Goal: Information Seeking & Learning: Learn about a topic

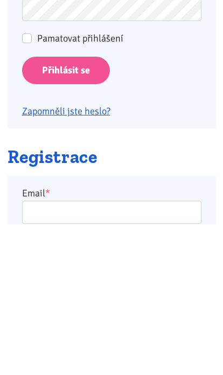
type input "[EMAIL_ADDRESS][DOMAIN_NAME]"
click at [65, 220] on input "Přihlásit se" at bounding box center [66, 220] width 88 height 27
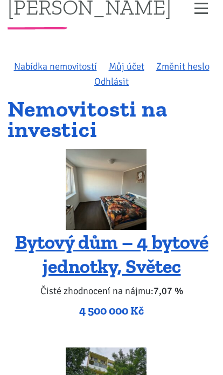
scroll to position [16, 0]
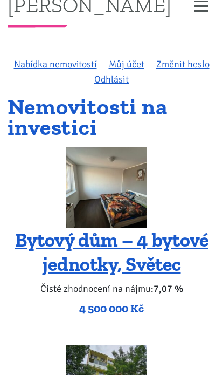
click at [132, 215] on img at bounding box center [106, 187] width 81 height 81
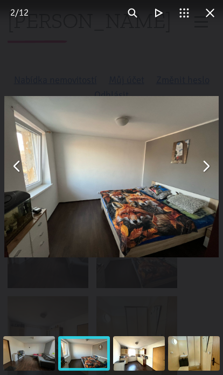
click at [218, 169] on button "You can close this modal content with the ESC key" at bounding box center [206, 166] width 26 height 26
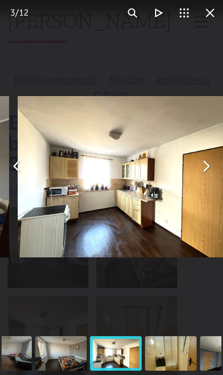
click at [211, 175] on button "You can close this modal content with the ESC key" at bounding box center [206, 166] width 26 height 26
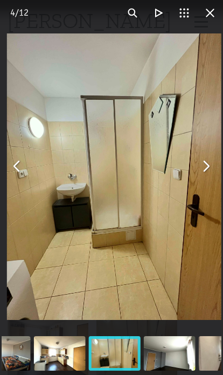
click at [207, 179] on img "You can close this modal content with the ESC key" at bounding box center [114, 176] width 215 height 286
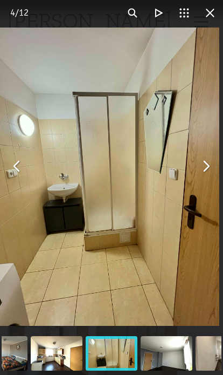
click at [208, 169] on button "You can close this modal content with the ESC key" at bounding box center [206, 166] width 26 height 26
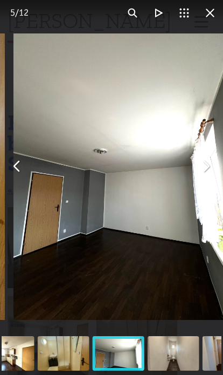
click at [209, 174] on button "You can close this modal content with the ESC key" at bounding box center [206, 166] width 26 height 26
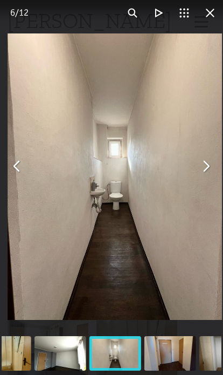
click at [209, 176] on button "You can close this modal content with the ESC key" at bounding box center [206, 166] width 26 height 26
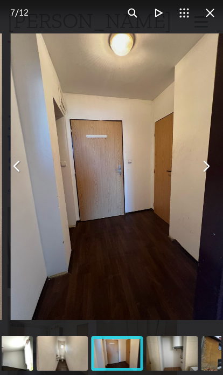
click at [206, 178] on button "You can close this modal content with the ESC key" at bounding box center [206, 166] width 26 height 26
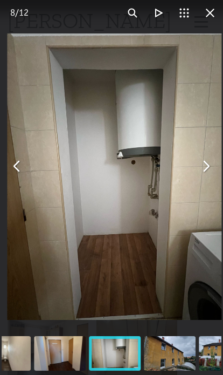
click at [210, 176] on button "You can close this modal content with the ESC key" at bounding box center [206, 166] width 26 height 26
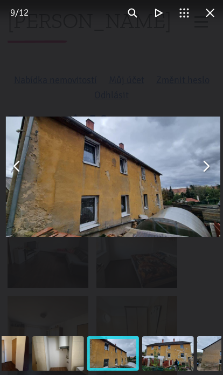
click at [201, 184] on img "You can close this modal content with the ESC key" at bounding box center [113, 176] width 215 height 121
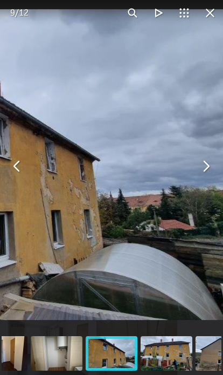
click at [211, 173] on button "You can close this modal content with the ESC key" at bounding box center [206, 166] width 26 height 26
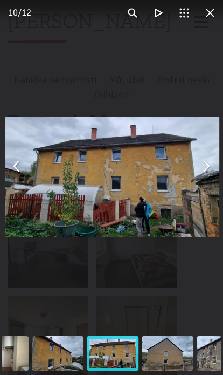
click at [204, 178] on button "You can close this modal content with the ESC key" at bounding box center [206, 166] width 26 height 26
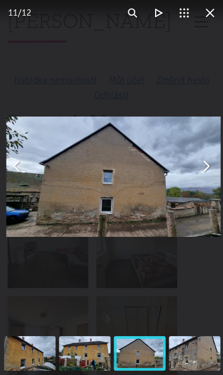
click at [204, 181] on img "You can close this modal content with the ESC key" at bounding box center [113, 176] width 215 height 121
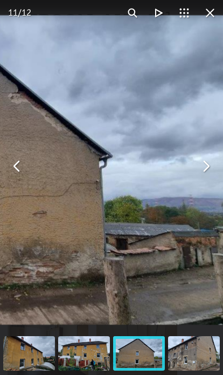
click at [217, 169] on button "You can close this modal content with the ESC key" at bounding box center [206, 166] width 26 height 26
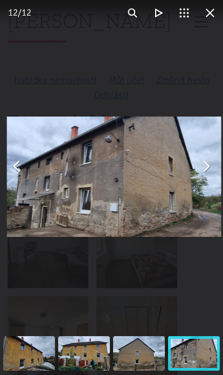
click at [213, 172] on button "You can close this modal content with the ESC key" at bounding box center [206, 166] width 26 height 26
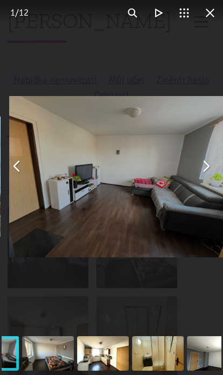
click at [209, 178] on button "You can close this modal content with the ESC key" at bounding box center [206, 166] width 26 height 26
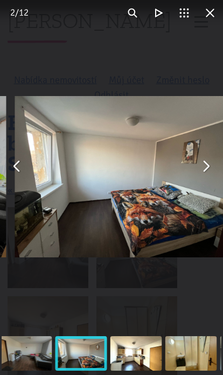
click at [209, 177] on button "You can close this modal content with the ESC key" at bounding box center [206, 166] width 26 height 26
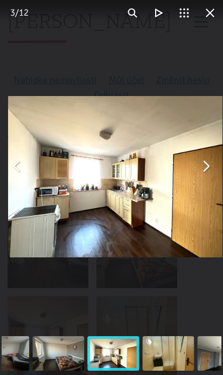
click at [210, 175] on button "You can close this modal content with the ESC key" at bounding box center [206, 166] width 26 height 26
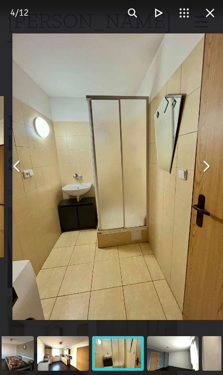
click at [206, 178] on button "You can close this modal content with the ESC key" at bounding box center [206, 166] width 26 height 26
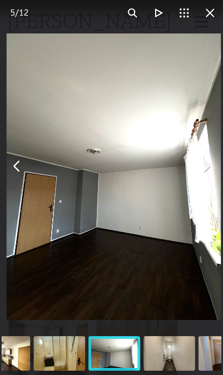
click at [214, 172] on button "You can close this modal content with the ESC key" at bounding box center [206, 166] width 26 height 26
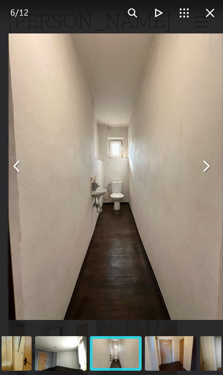
click at [215, 167] on button "You can close this modal content with the ESC key" at bounding box center [206, 166] width 26 height 26
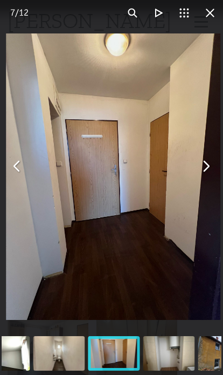
click at [210, 174] on button "You can close this modal content with the ESC key" at bounding box center [206, 166] width 26 height 26
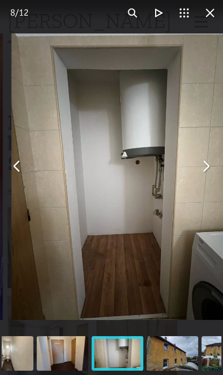
click at [212, 174] on button "You can close this modal content with the ESC key" at bounding box center [206, 166] width 26 height 26
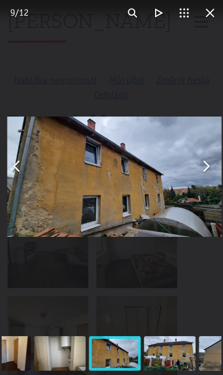
click at [208, 179] on img "You can close this modal content with the ESC key" at bounding box center [114, 176] width 215 height 121
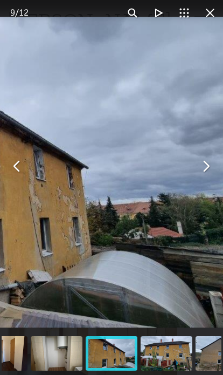
click at [211, 173] on button "You can close this modal content with the ESC key" at bounding box center [206, 166] width 26 height 26
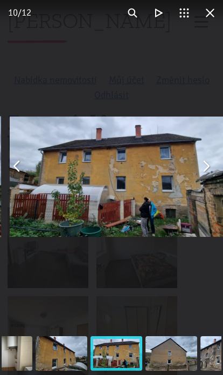
click at [206, 178] on button "You can close this modal content with the ESC key" at bounding box center [206, 166] width 26 height 26
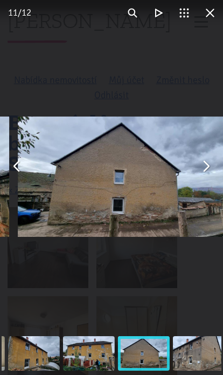
click at [210, 170] on button "You can close this modal content with the ESC key" at bounding box center [206, 166] width 26 height 26
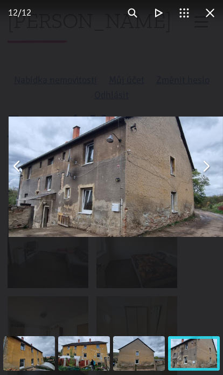
click at [212, 171] on button "You can close this modal content with the ESC key" at bounding box center [206, 166] width 26 height 26
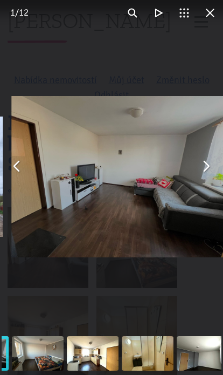
click at [212, 172] on button "You can close this modal content with the ESC key" at bounding box center [206, 166] width 26 height 26
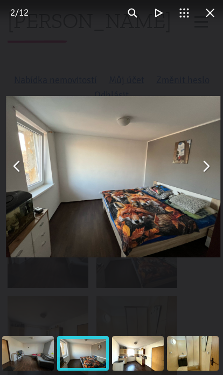
click at [211, 173] on button "You can close this modal content with the ESC key" at bounding box center [206, 166] width 26 height 26
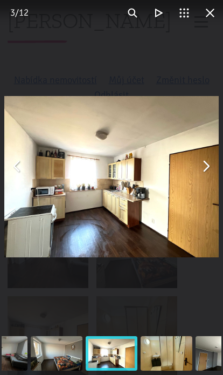
click at [205, 16] on button "You can close this modal content with the ESC key" at bounding box center [210, 13] width 26 height 26
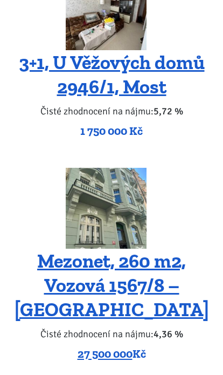
scroll to position [3343, 0]
